Goal: Unclear

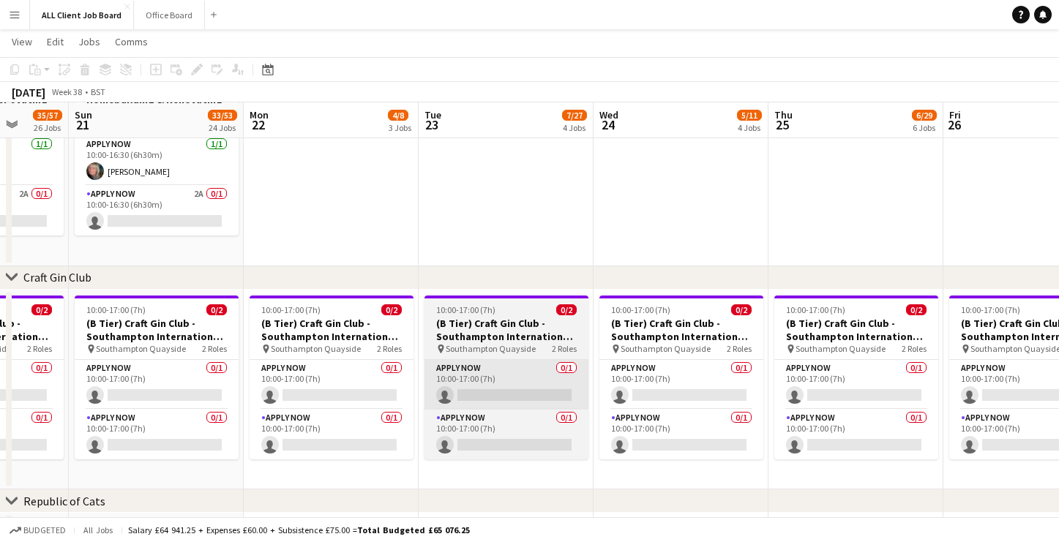
scroll to position [0, 453]
